Goal: Contribute content

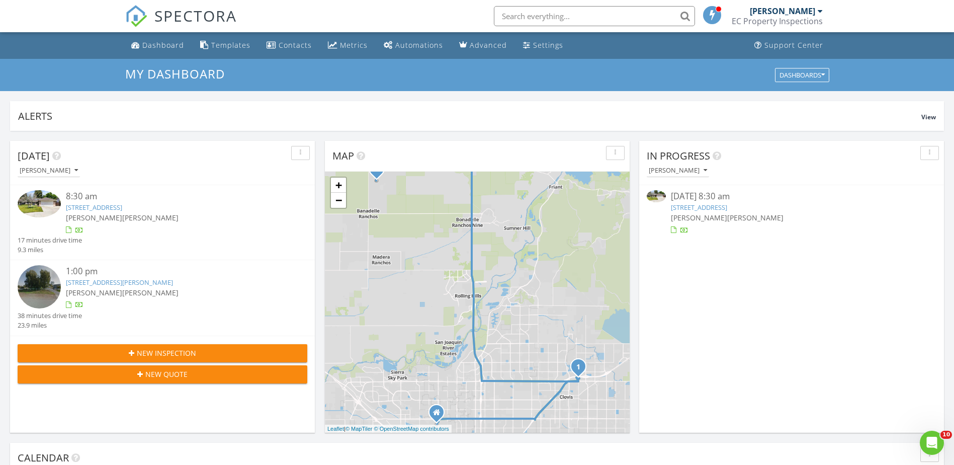
click at [735, 229] on div at bounding box center [791, 230] width 241 height 10
click at [757, 219] on span "[PERSON_NAME]" at bounding box center [755, 218] width 56 height 10
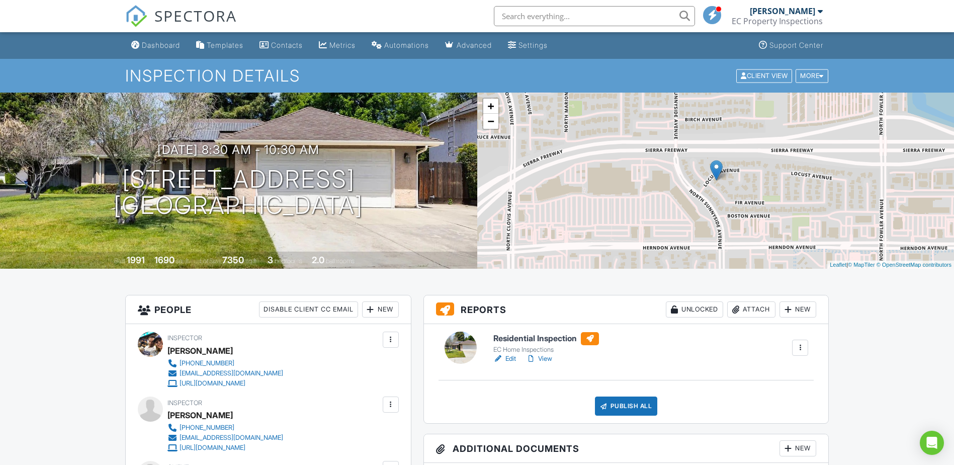
click at [512, 361] on link "Edit" at bounding box center [504, 359] width 23 height 10
click at [546, 357] on link "View" at bounding box center [539, 359] width 26 height 10
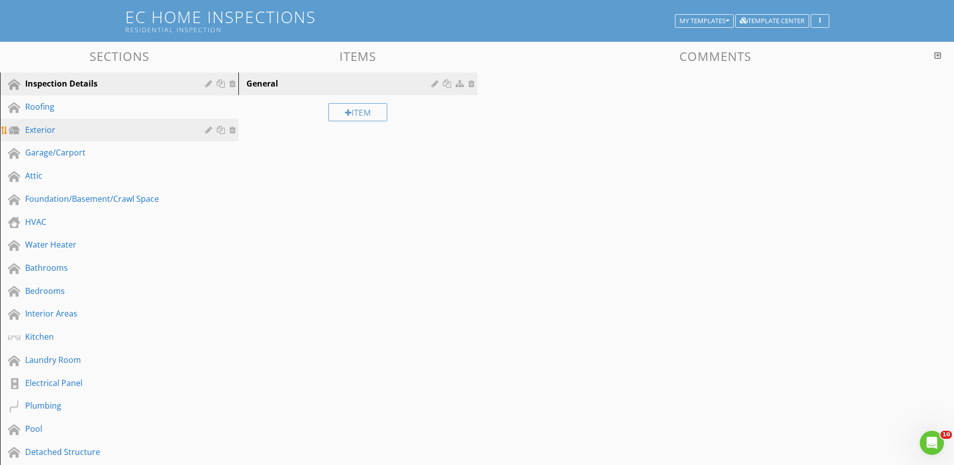
click at [79, 137] on link "Exterior" at bounding box center [120, 130] width 235 height 23
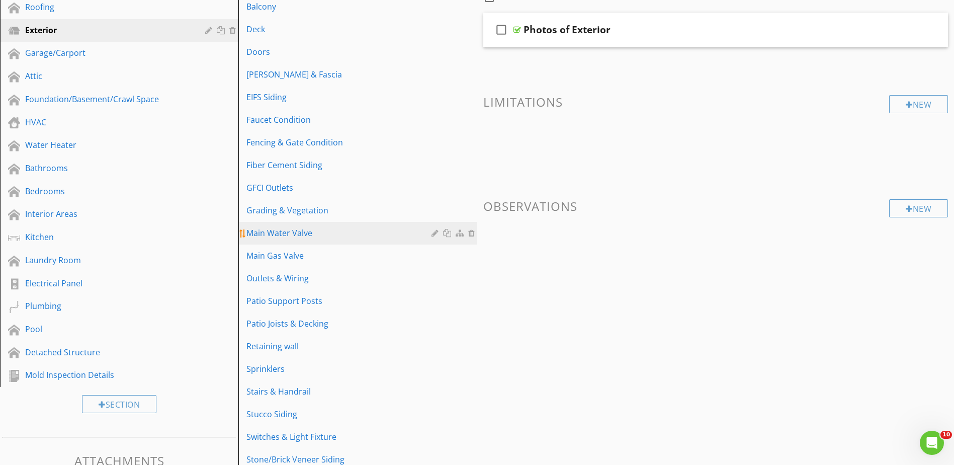
scroll to position [159, 0]
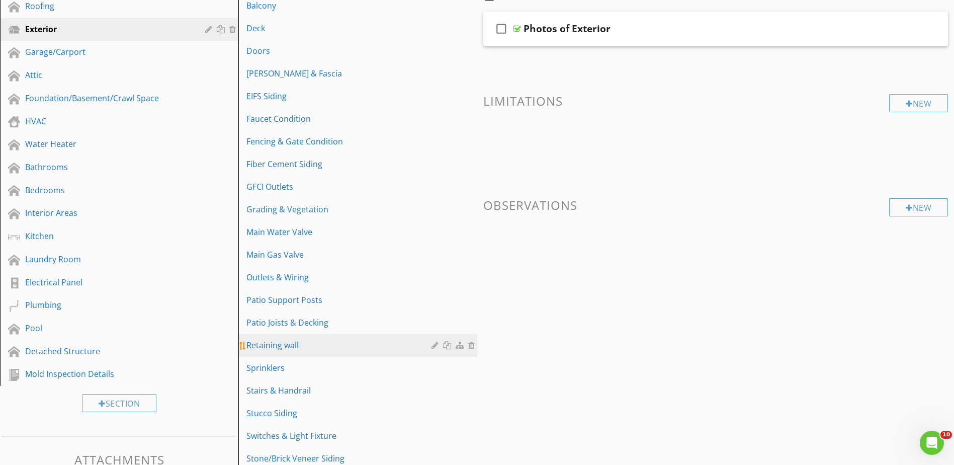
click at [289, 336] on link "Retaining wall" at bounding box center [358, 345] width 235 height 22
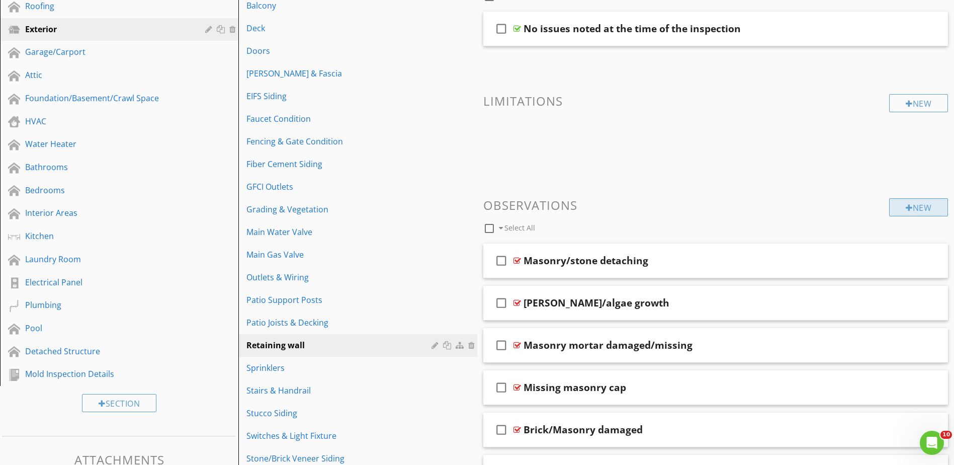
click at [914, 209] on div "New" at bounding box center [918, 207] width 59 height 18
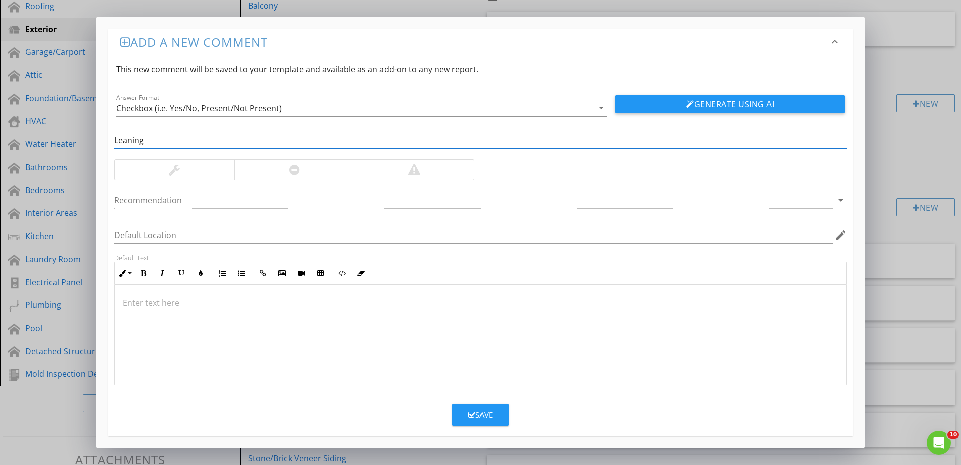
type input "Leaning"
click at [201, 173] on div at bounding box center [175, 169] width 120 height 20
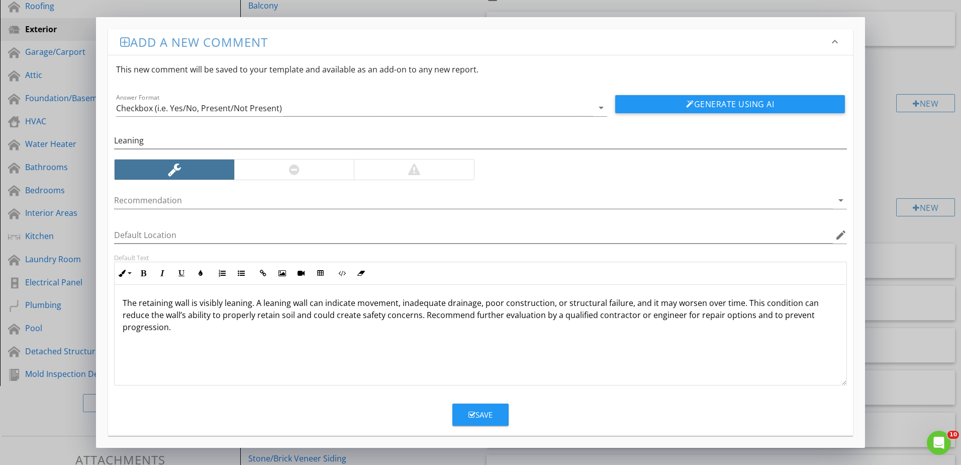
click at [461, 408] on button "Save" at bounding box center [481, 414] width 56 height 22
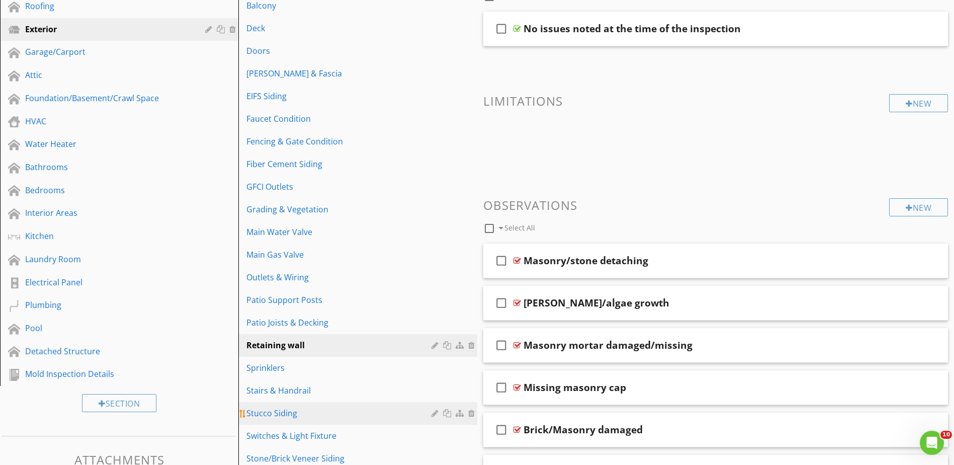
click at [289, 405] on link "Stucco Siding" at bounding box center [358, 413] width 235 height 22
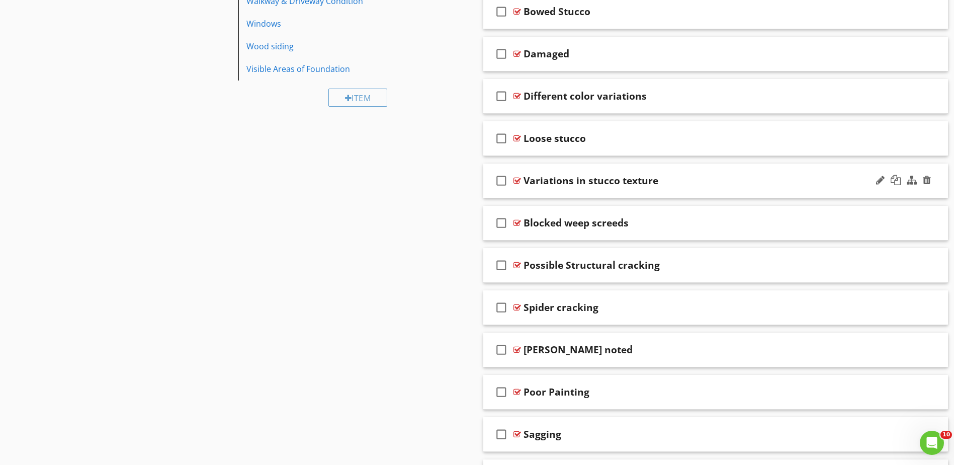
scroll to position [662, 0]
click at [516, 348] on div at bounding box center [517, 349] width 8 height 8
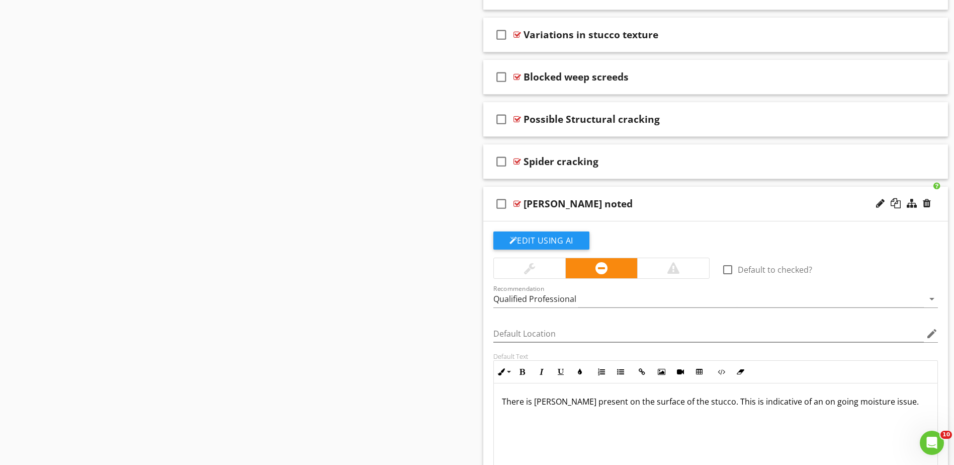
scroll to position [813, 0]
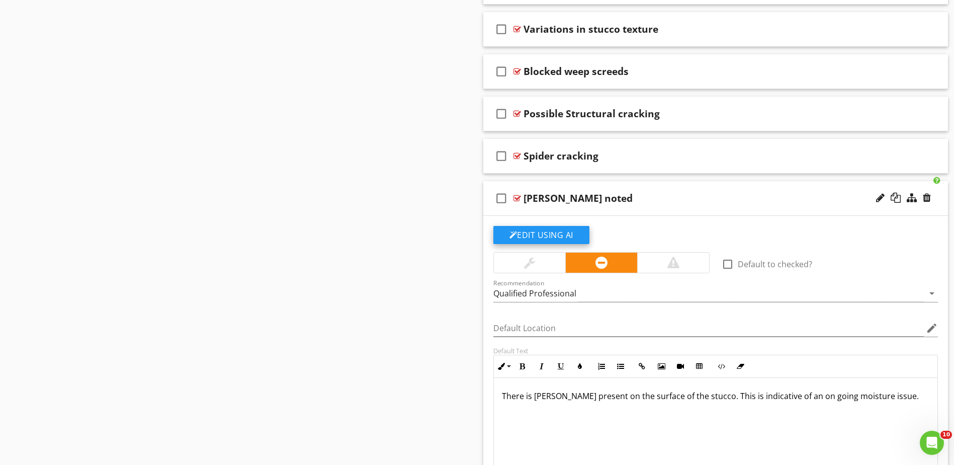
click at [550, 238] on button "Edit Using AI" at bounding box center [541, 235] width 96 height 18
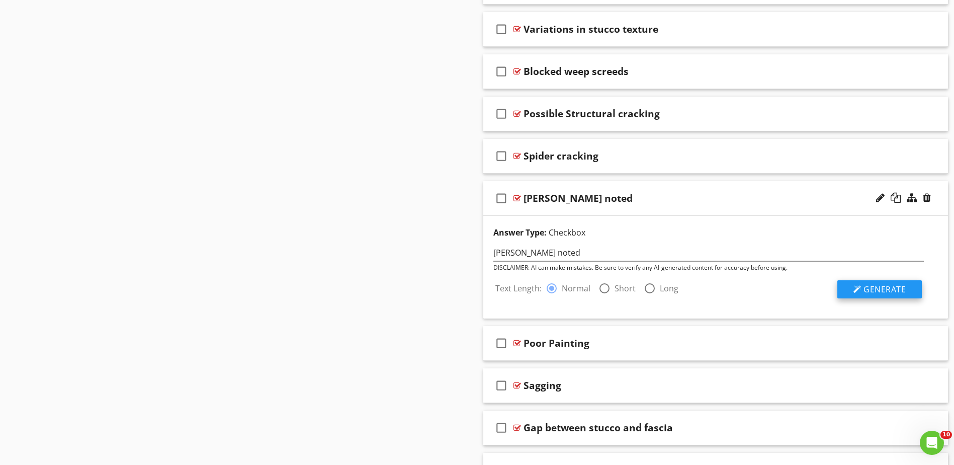
click at [884, 291] on span "Generate" at bounding box center [884, 289] width 42 height 11
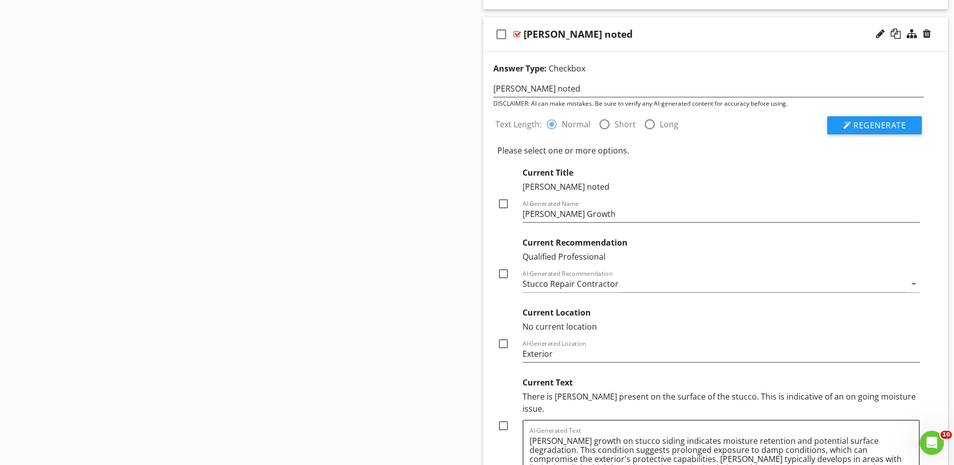
scroll to position [1065, 0]
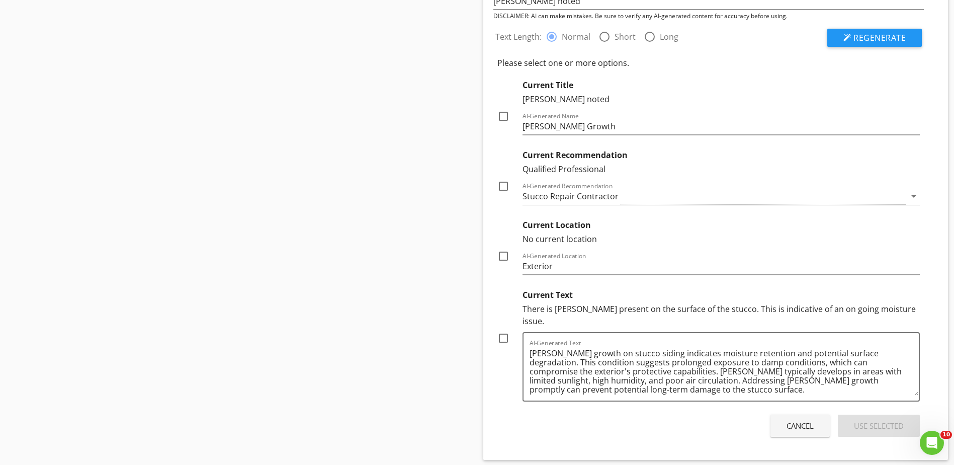
click at [498, 329] on div at bounding box center [503, 337] width 17 height 17
checkbox input "true"
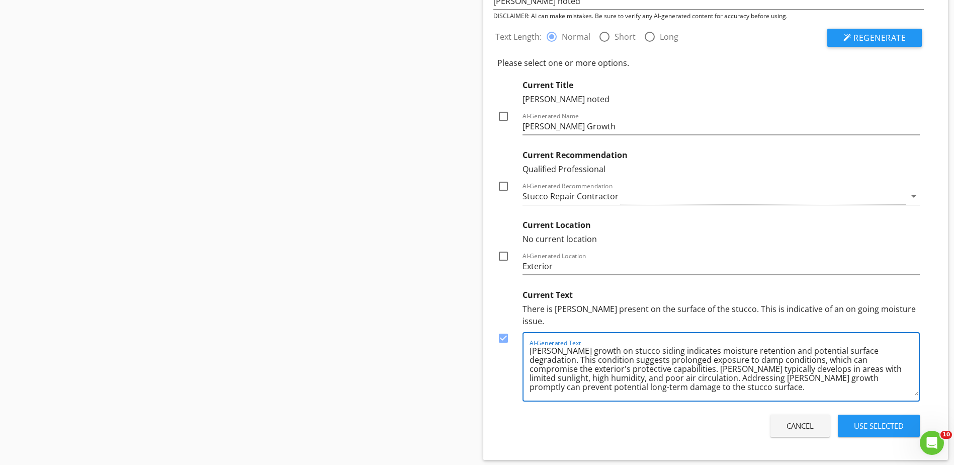
scroll to position [0, 0]
drag, startPoint x: 616, startPoint y: 382, endPoint x: 522, endPoint y: 337, distance: 103.5
click at [522, 337] on div "AI-Generated Text Moss growth on stucco siding indicates moisture retention and…" at bounding box center [721, 366] width 398 height 69
click at [501, 115] on div at bounding box center [503, 116] width 17 height 17
checkbox input "true"
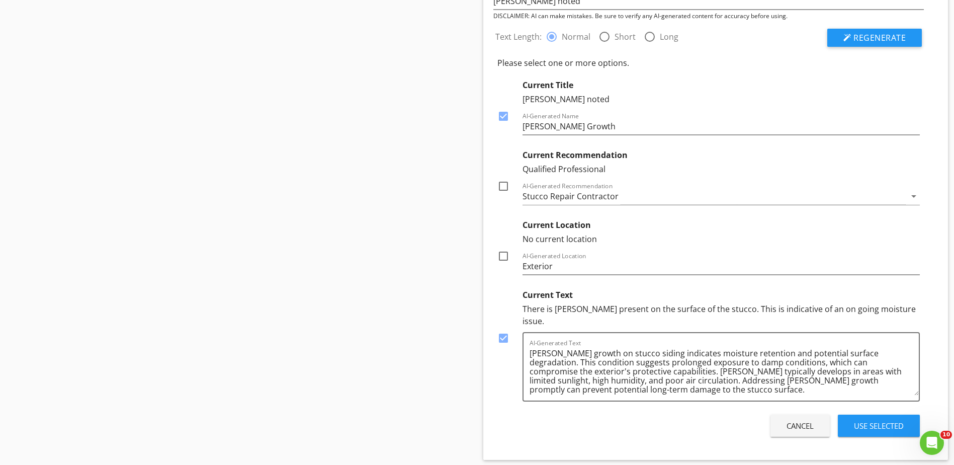
click at [864, 420] on div "Use Selected" at bounding box center [879, 426] width 50 height 12
